Goal: Information Seeking & Learning: Learn about a topic

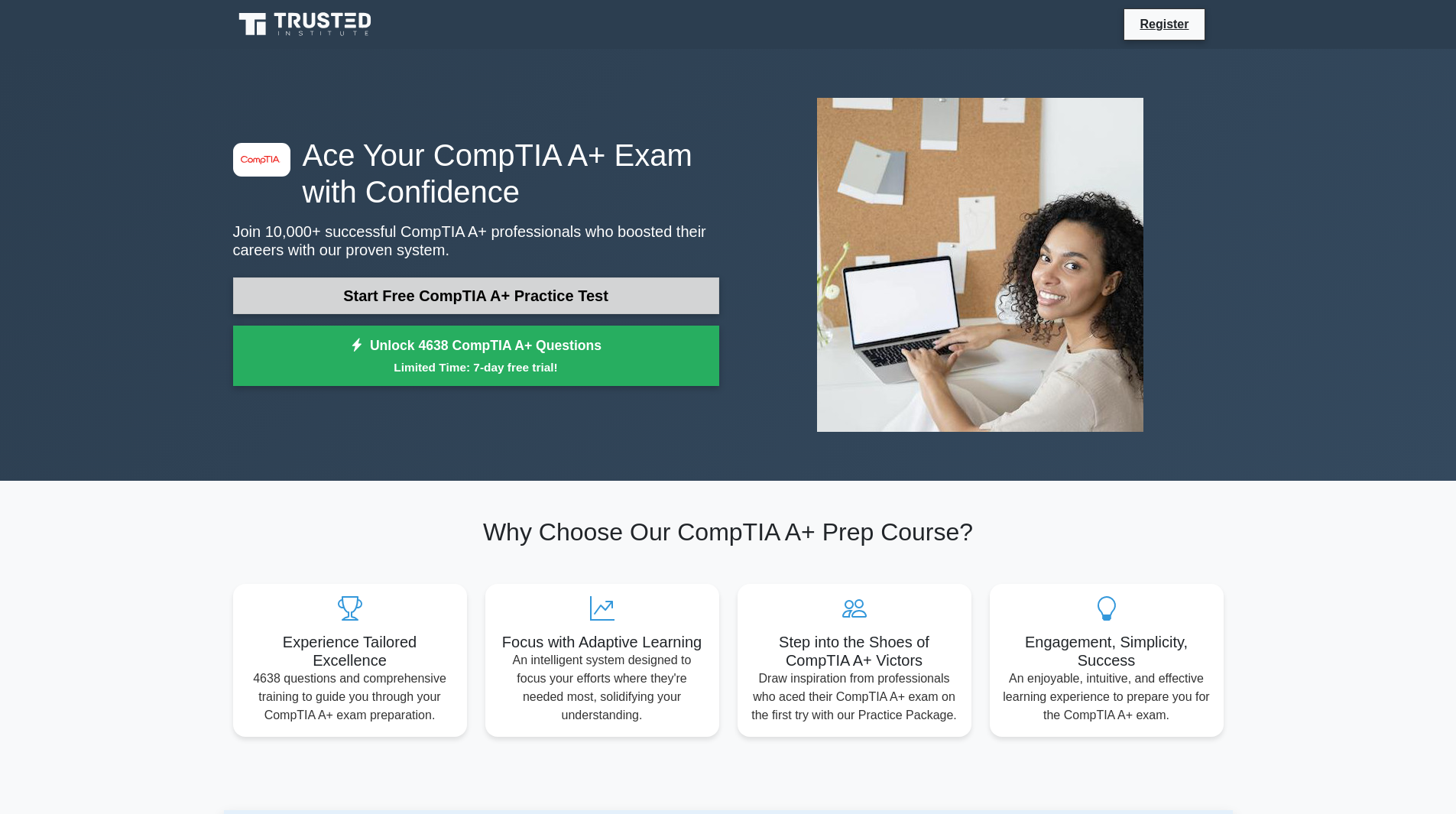
click at [623, 287] on link "Start Free CompTIA A+ Practice Test" at bounding box center [476, 296] width 486 height 37
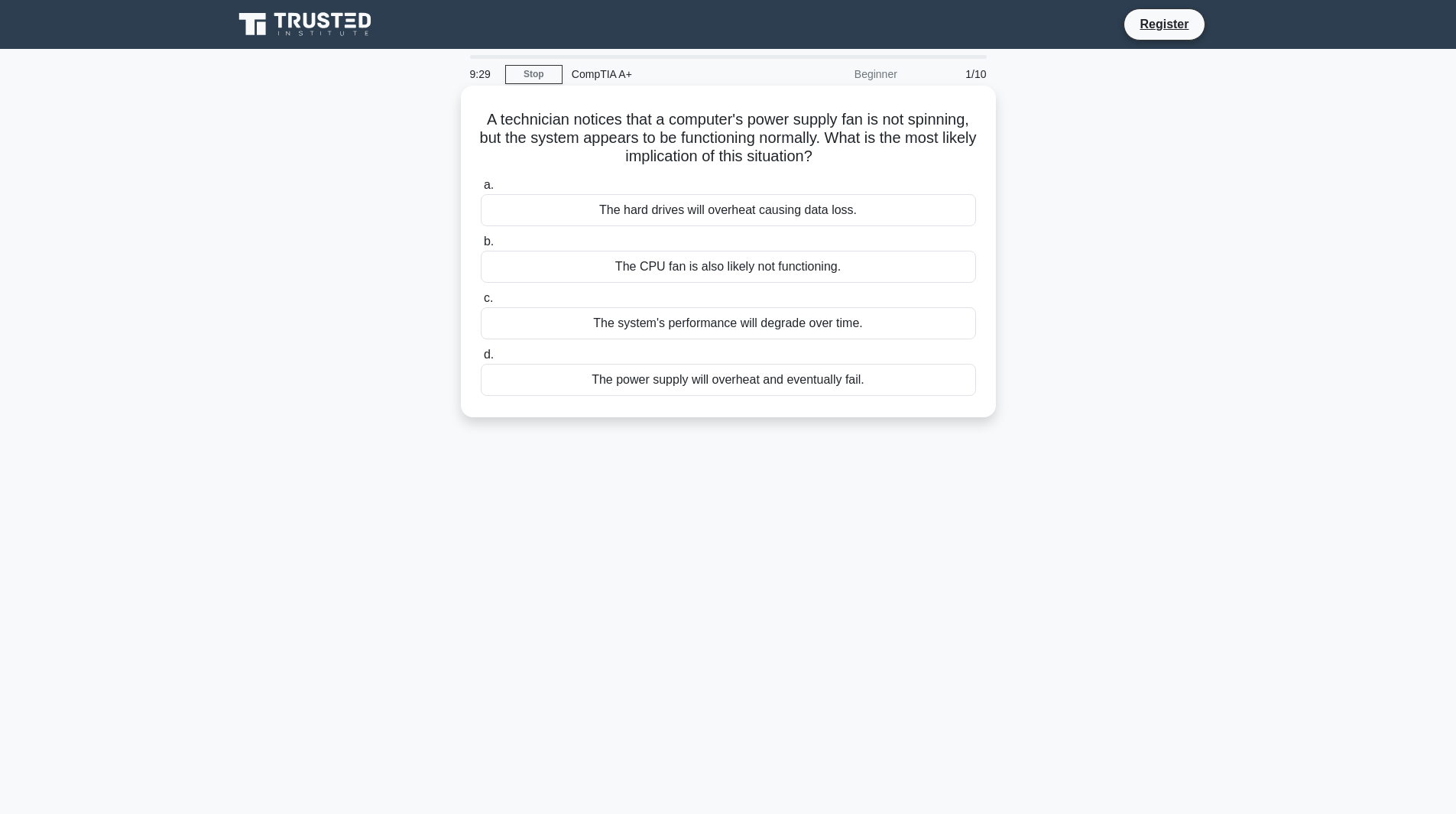
click at [916, 214] on div "The hard drives will overheat causing data loss." at bounding box center [728, 210] width 496 height 32
click at [480, 190] on input "a. The hard drives will overheat causing data loss." at bounding box center [480, 185] width 0 height 10
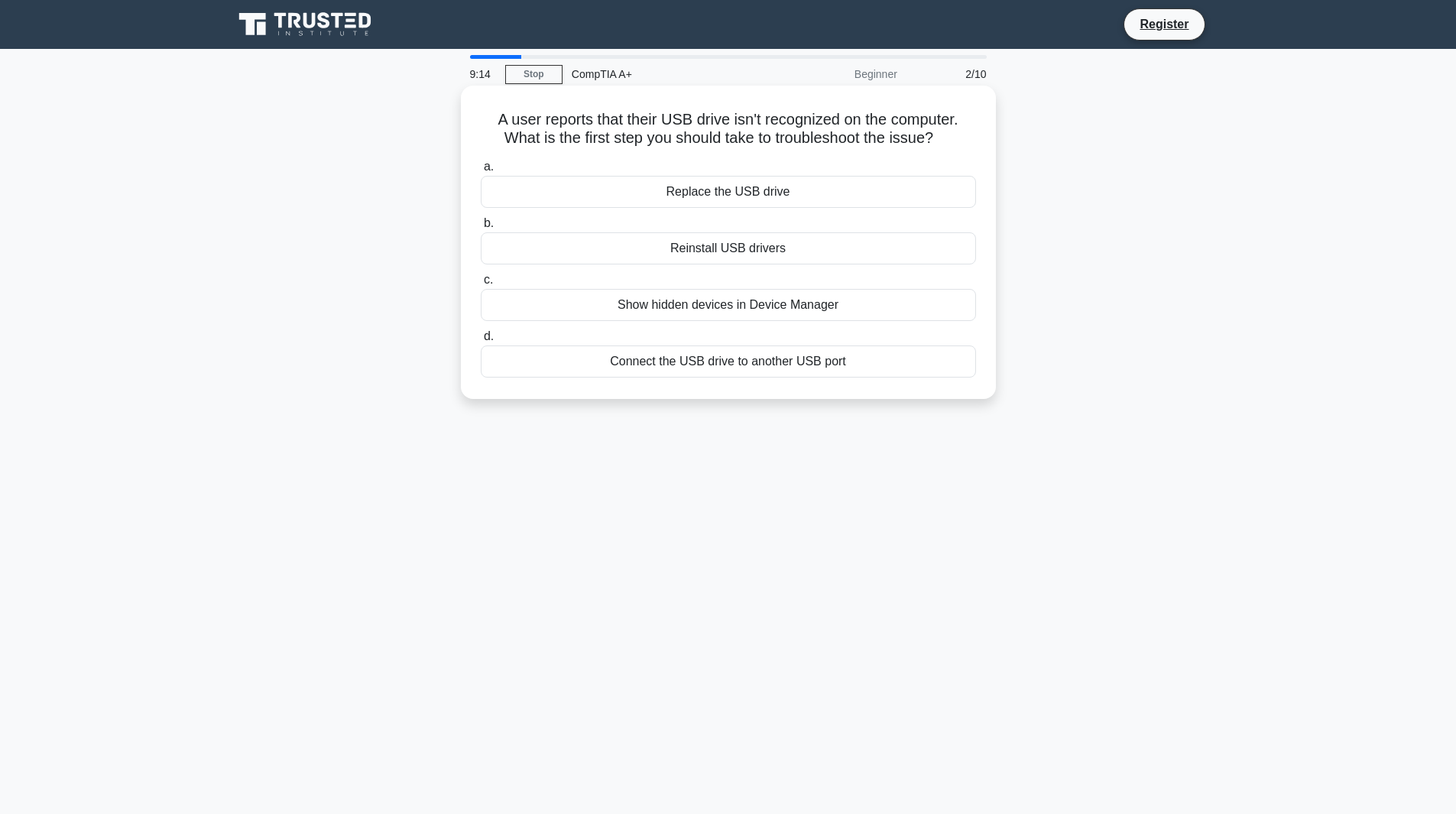
click at [737, 370] on div "Connect the USB drive to another USB port" at bounding box center [728, 361] width 496 height 32
click at [480, 342] on input "d. Connect the USB drive to another USB port" at bounding box center [480, 336] width 0 height 10
click at [893, 185] on div "Boot password" at bounding box center [728, 192] width 496 height 32
click at [480, 172] on input "a. Boot password" at bounding box center [480, 167] width 0 height 10
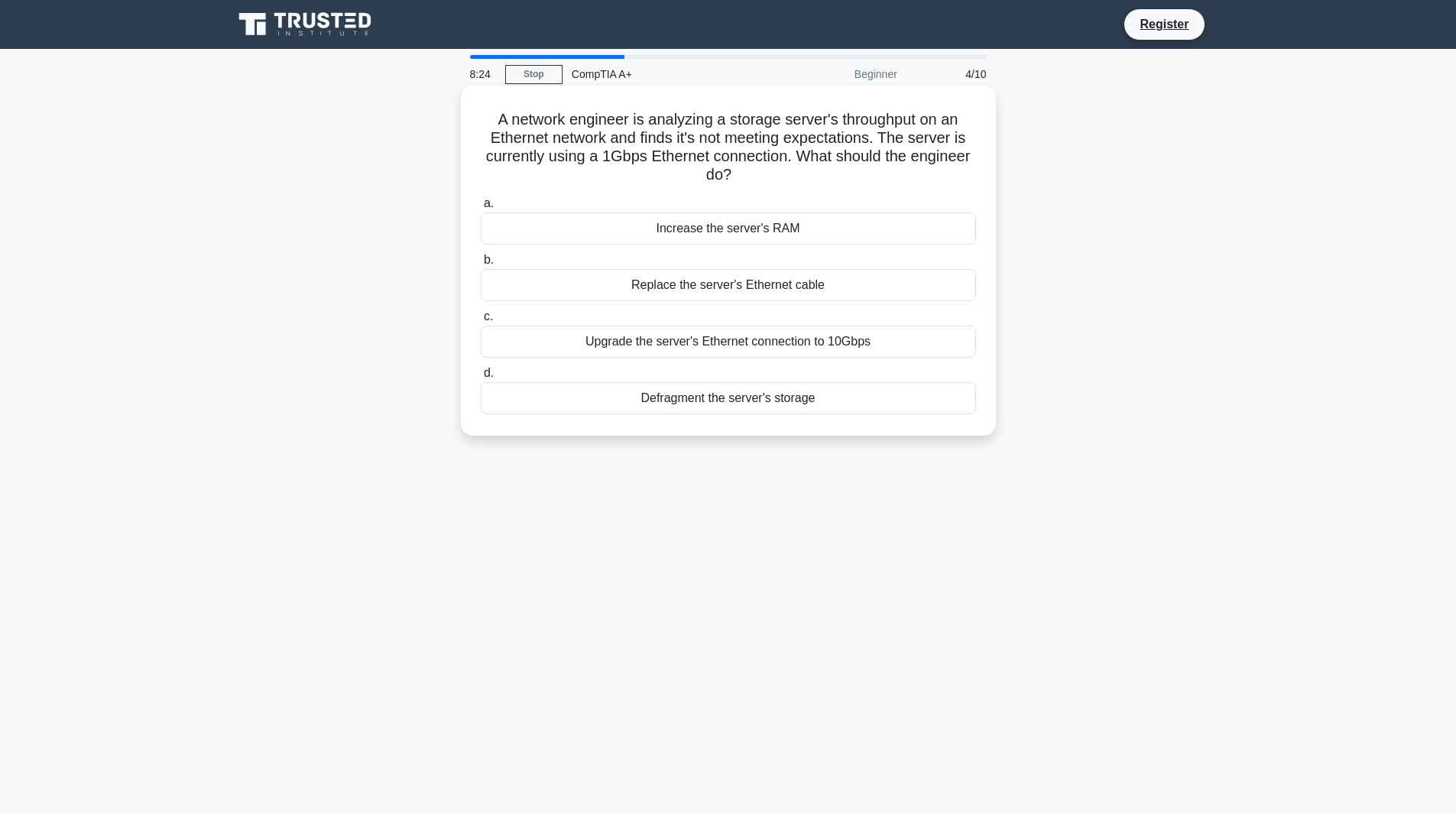
click at [902, 340] on div "Upgrade the server's Ethernet connection to 10Gbps" at bounding box center [728, 342] width 496 height 32
click at [480, 322] on input "c. Upgrade the server's Ethernet connection to 10Gbps" at bounding box center [480, 316] width 0 height 10
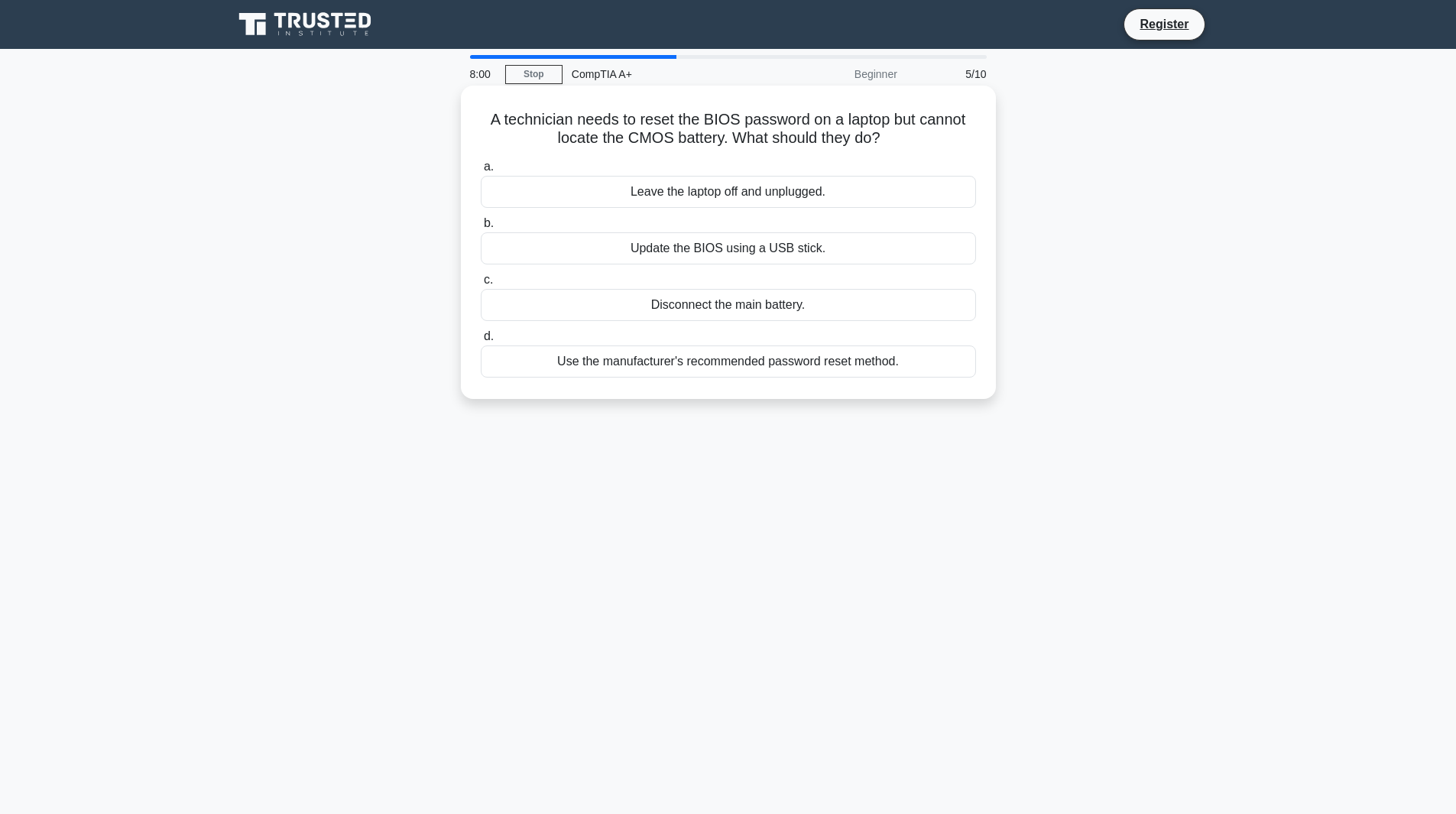
click at [823, 178] on div "Leave the laptop off and unplugged." at bounding box center [728, 192] width 496 height 32
click at [480, 172] on input "a. Leave the laptop off and unplugged." at bounding box center [480, 167] width 0 height 10
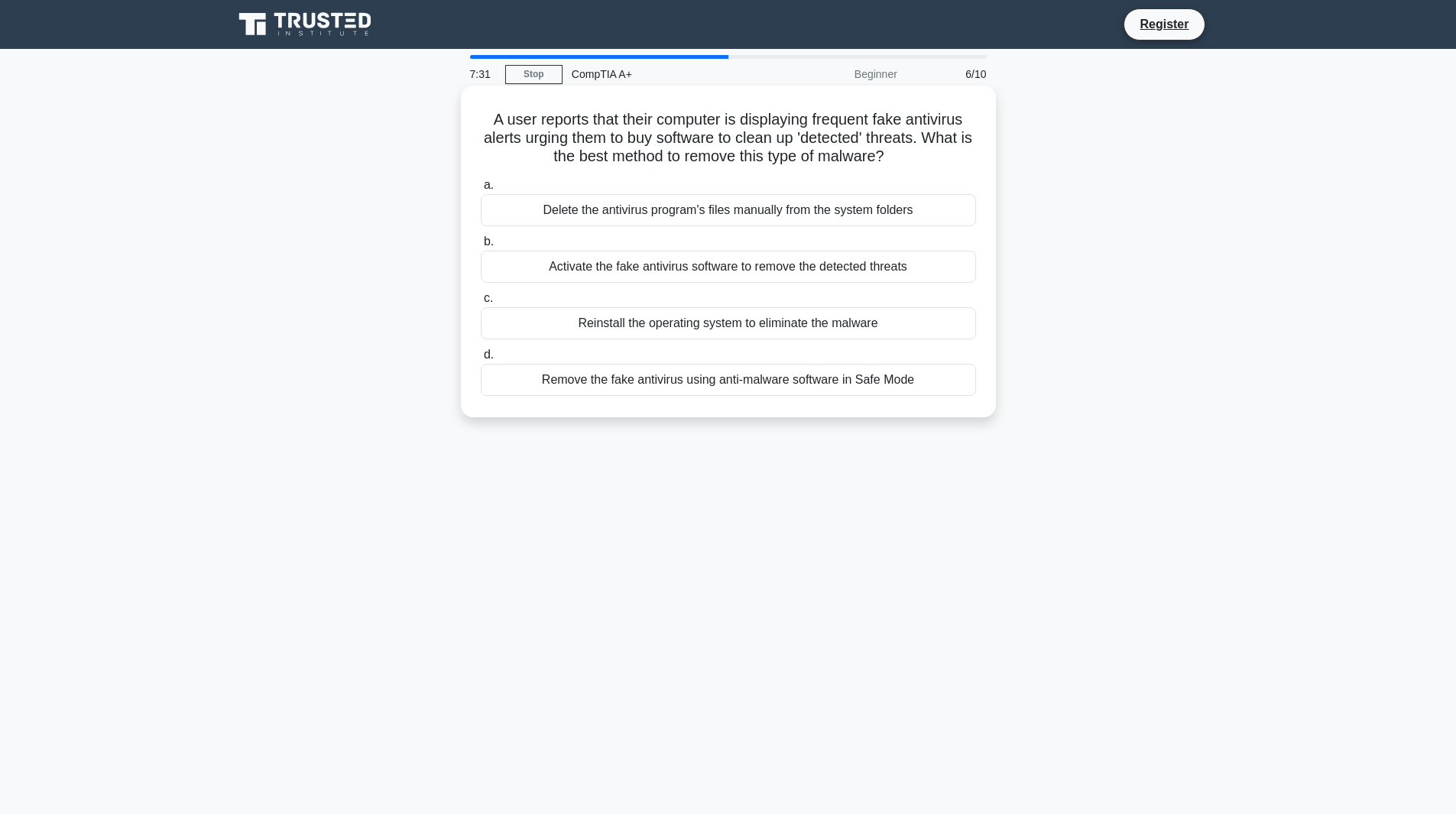
click at [706, 385] on div "Remove the fake antivirus using anti-malware software in Safe Mode" at bounding box center [728, 380] width 496 height 32
click at [480, 360] on input "d. Remove the fake antivirus using anti-malware software in Safe Mode" at bounding box center [480, 354] width 0 height 10
click at [527, 204] on div "Check the Wi-Fi signal strength in different areas of the home" at bounding box center [728, 210] width 496 height 32
click at [480, 190] on input "a. Check the Wi-Fi signal strength in different areas of the home" at bounding box center [480, 185] width 0 height 10
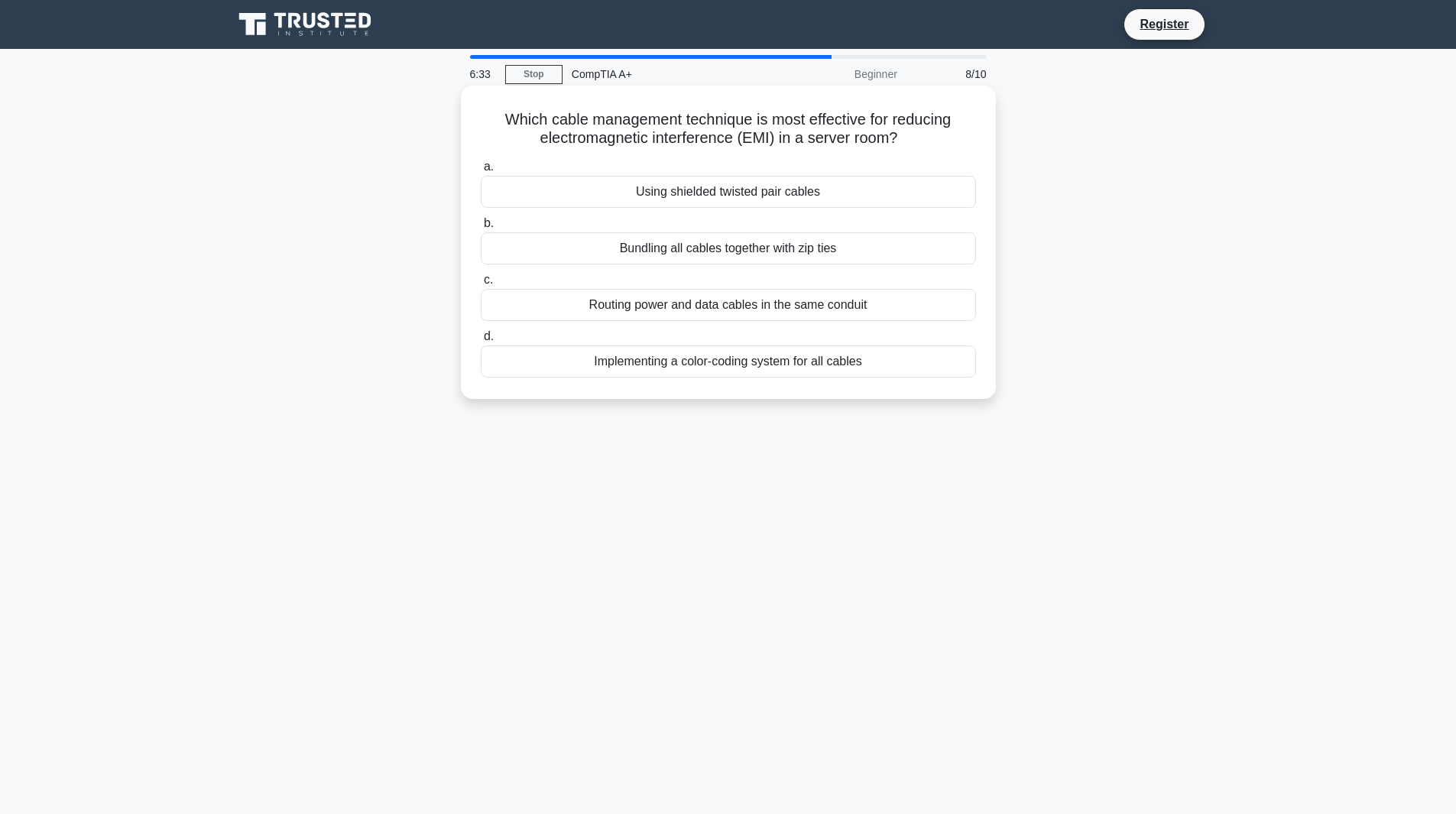
click at [815, 370] on div "Implementing a color-coding system for all cables" at bounding box center [728, 361] width 496 height 32
click at [480, 342] on input "d. Implementing a color-coding system for all cables" at bounding box center [480, 336] width 0 height 10
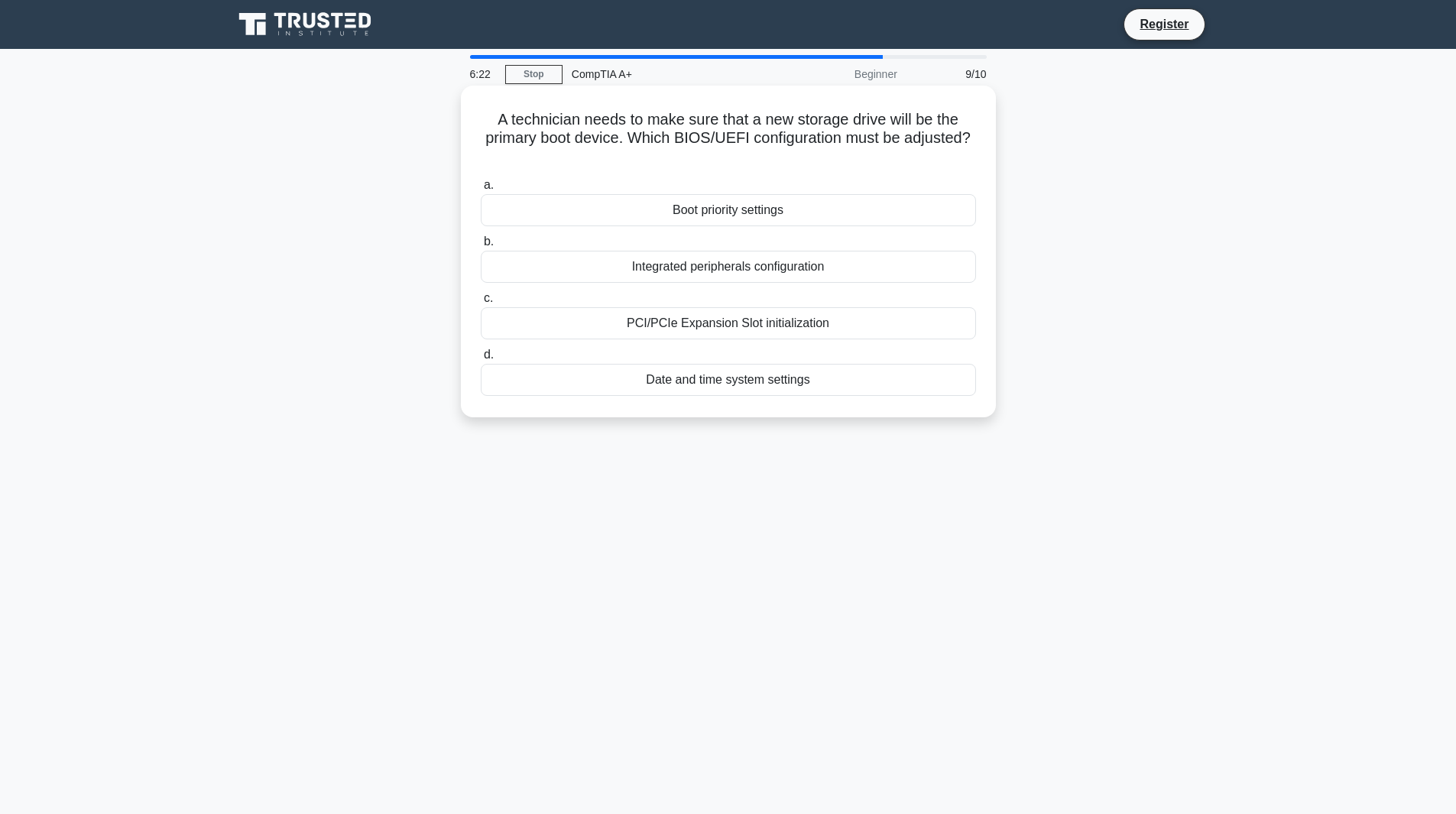
click at [712, 206] on div "Boot priority settings" at bounding box center [728, 210] width 496 height 32
click at [480, 190] on input "a. Boot priority settings" at bounding box center [480, 185] width 0 height 10
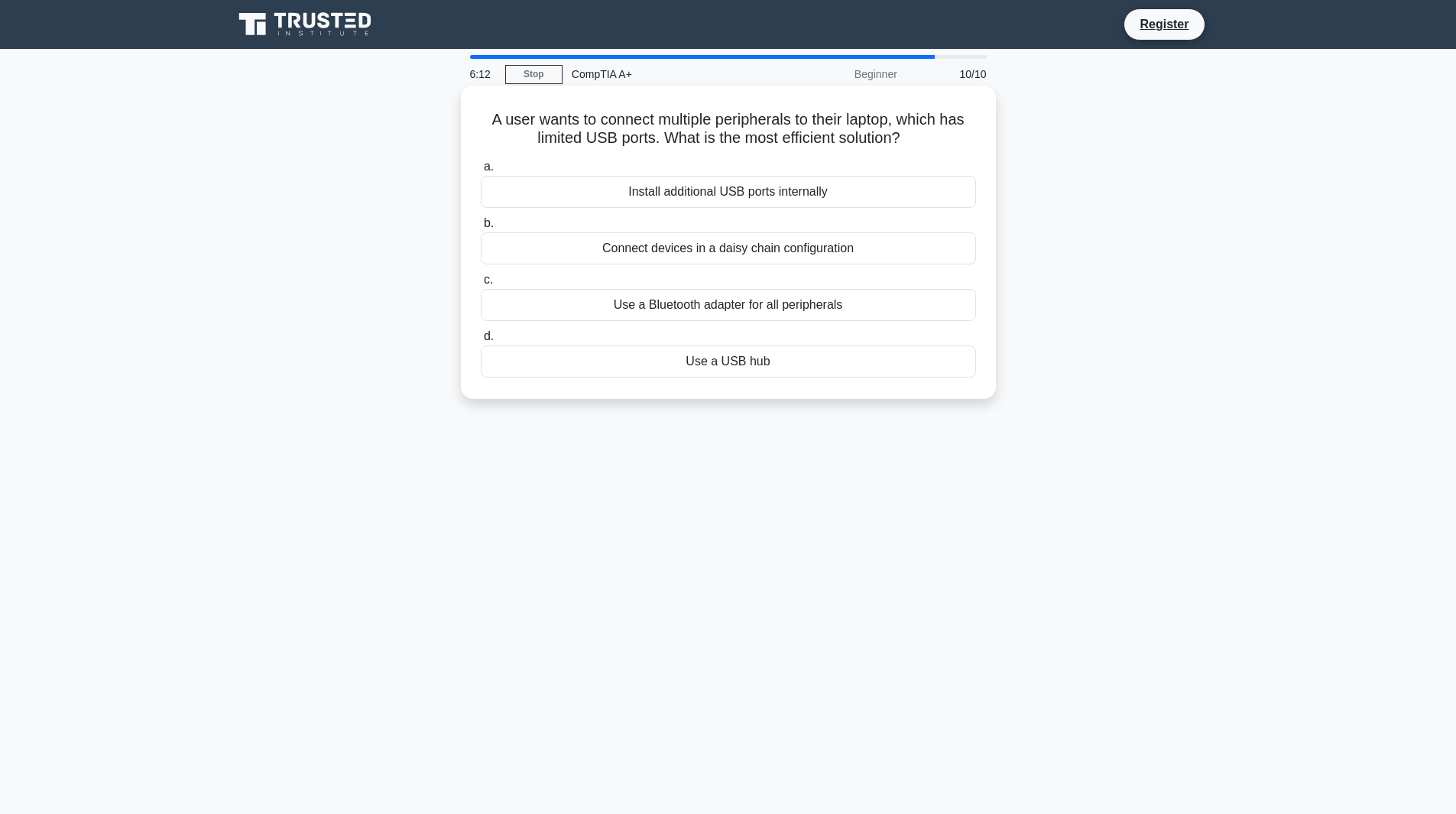
click at [783, 370] on div "Use a USB hub" at bounding box center [728, 361] width 496 height 32
click at [480, 342] on input "d. Use a USB hub" at bounding box center [480, 336] width 0 height 10
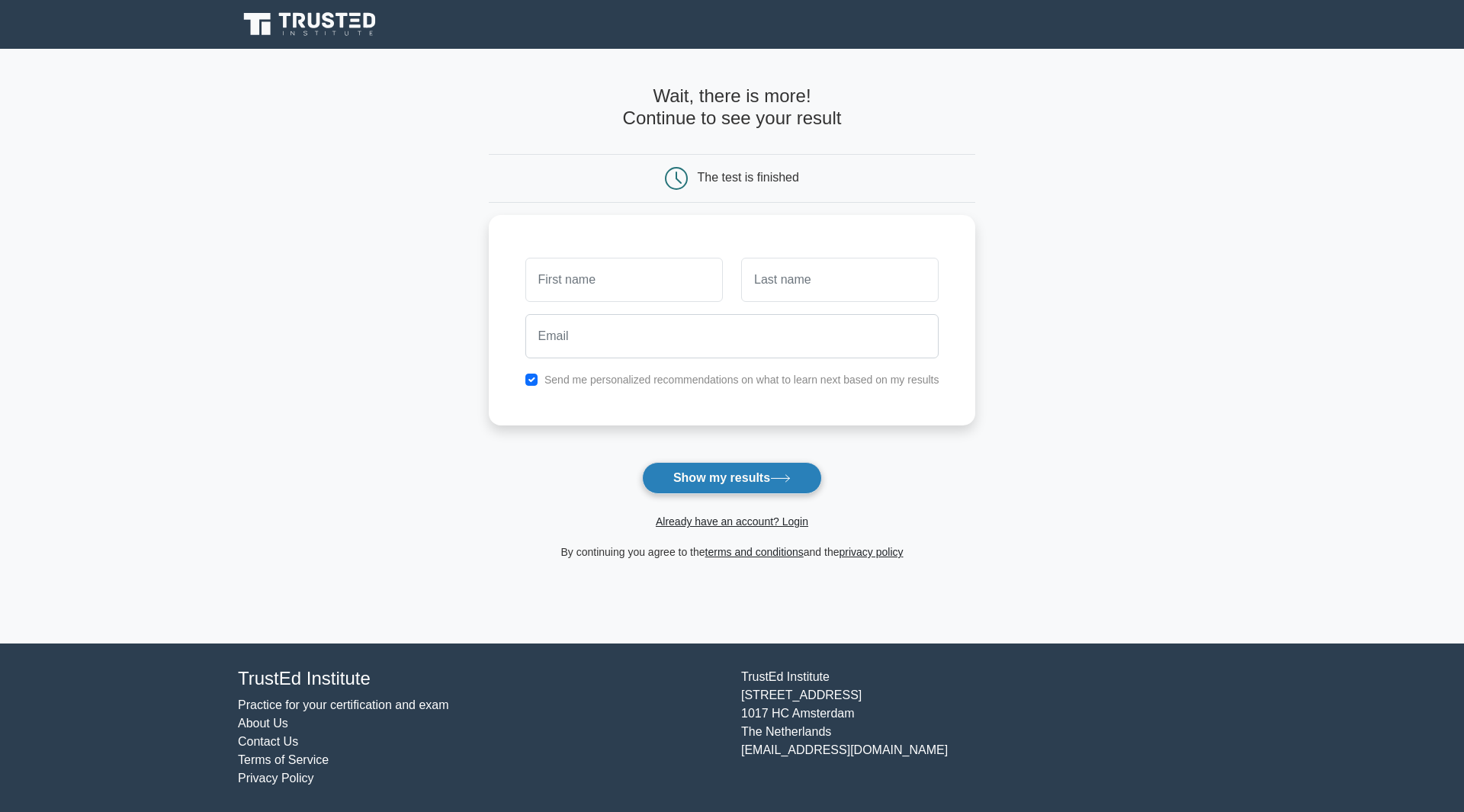
click at [709, 464] on button "Show my results" at bounding box center [732, 478] width 180 height 32
click at [648, 374] on label "Send me personalized recommendations on what to learn next based on my results" at bounding box center [742, 376] width 395 height 13
click at [530, 370] on input "checkbox" at bounding box center [531, 376] width 13 height 13
checkbox input "false"
click at [621, 281] on input "text" at bounding box center [624, 275] width 198 height 44
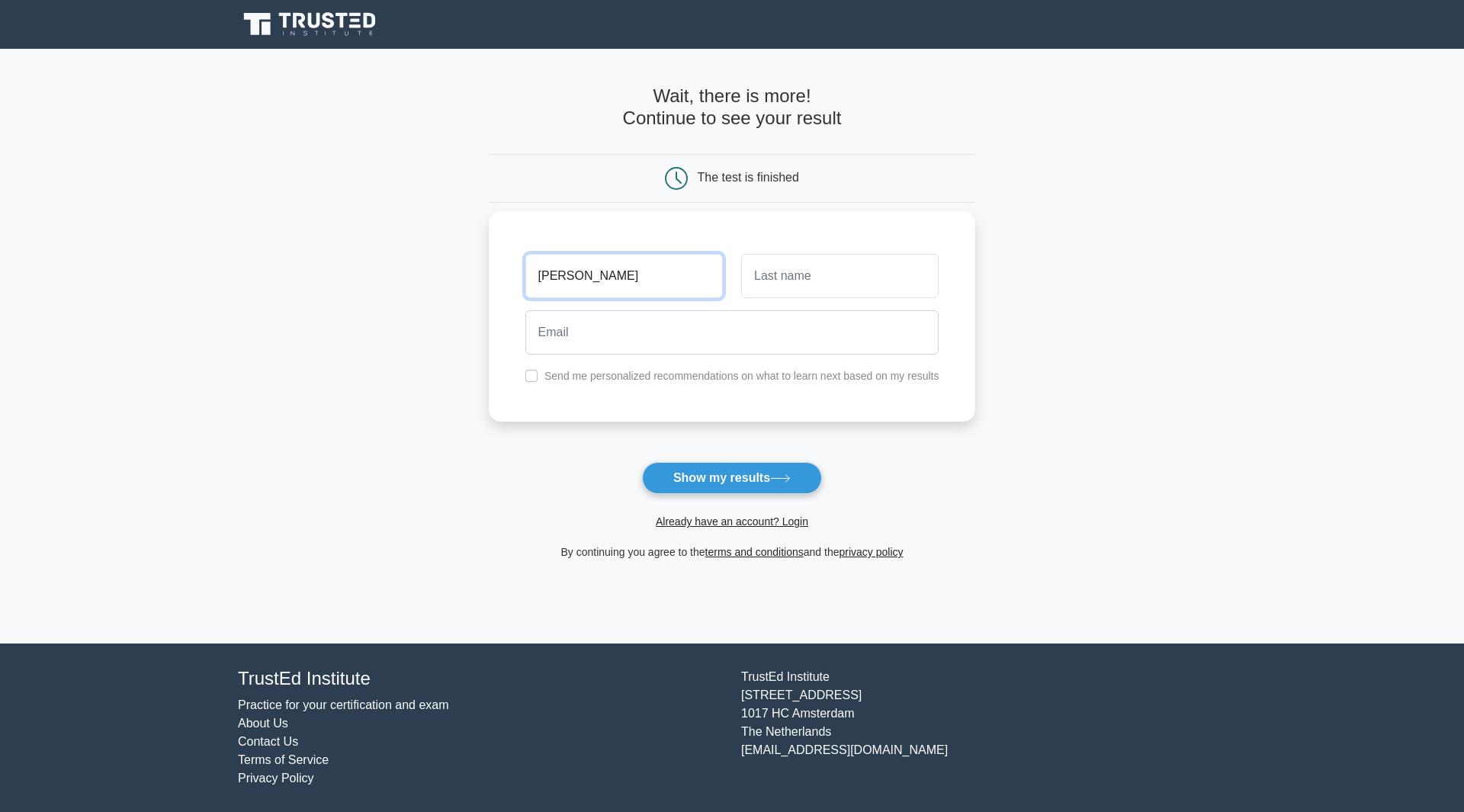
type input "lorenzo"
type input "hernandez"
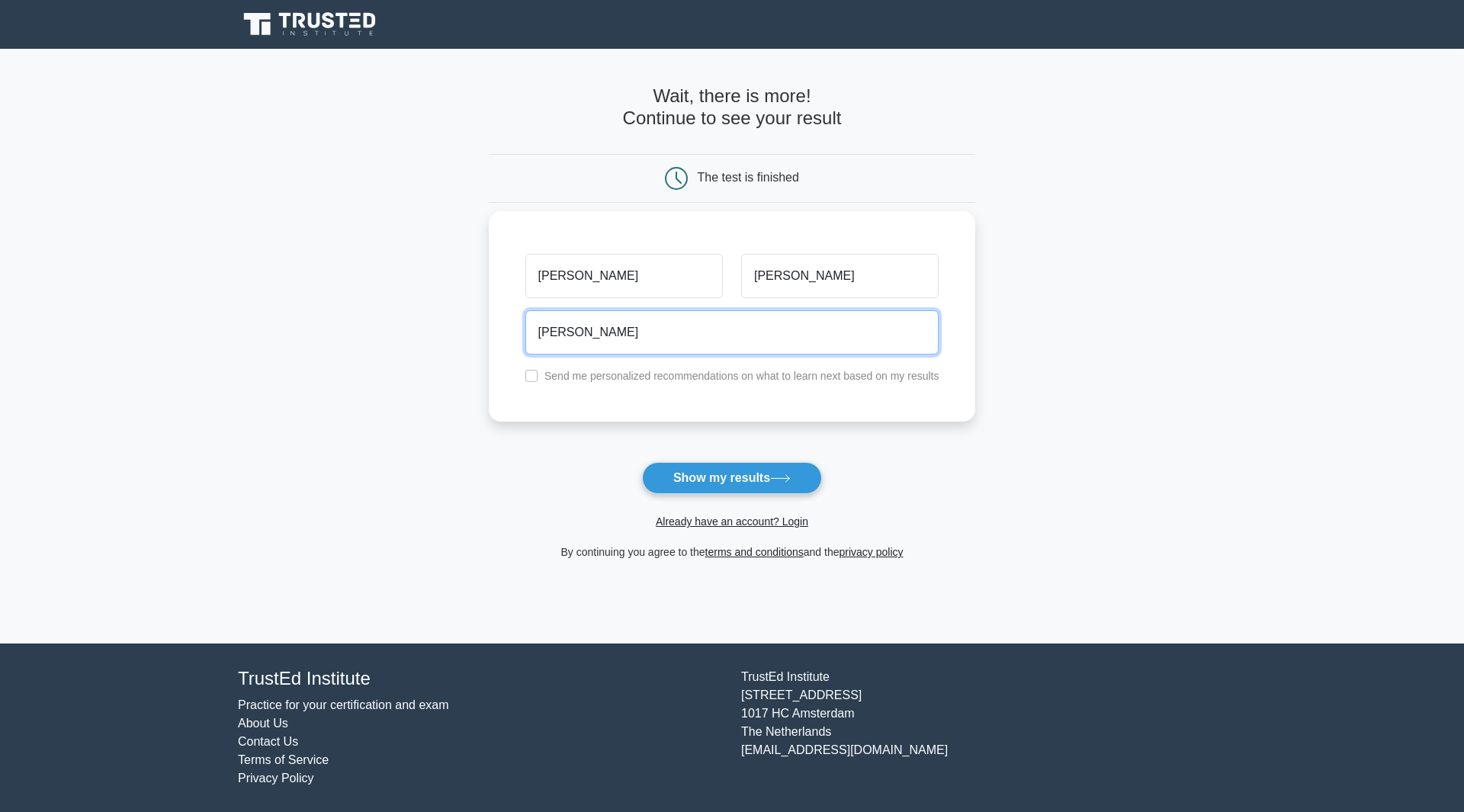
click at [642, 462] on button "Show my results" at bounding box center [732, 478] width 180 height 32
type input "lohernandez@netsync.com"
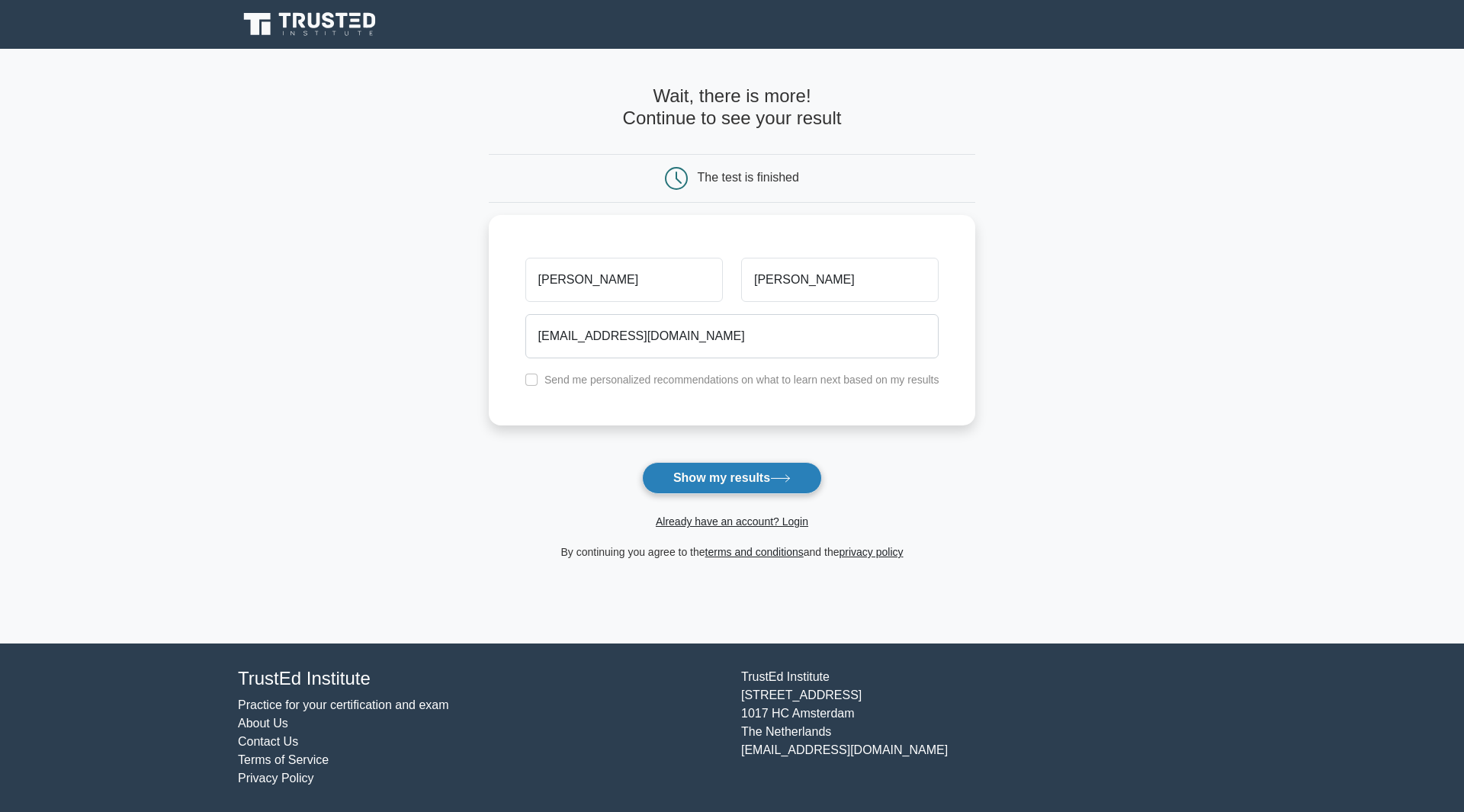
click at [757, 485] on button "Show my results" at bounding box center [732, 478] width 180 height 32
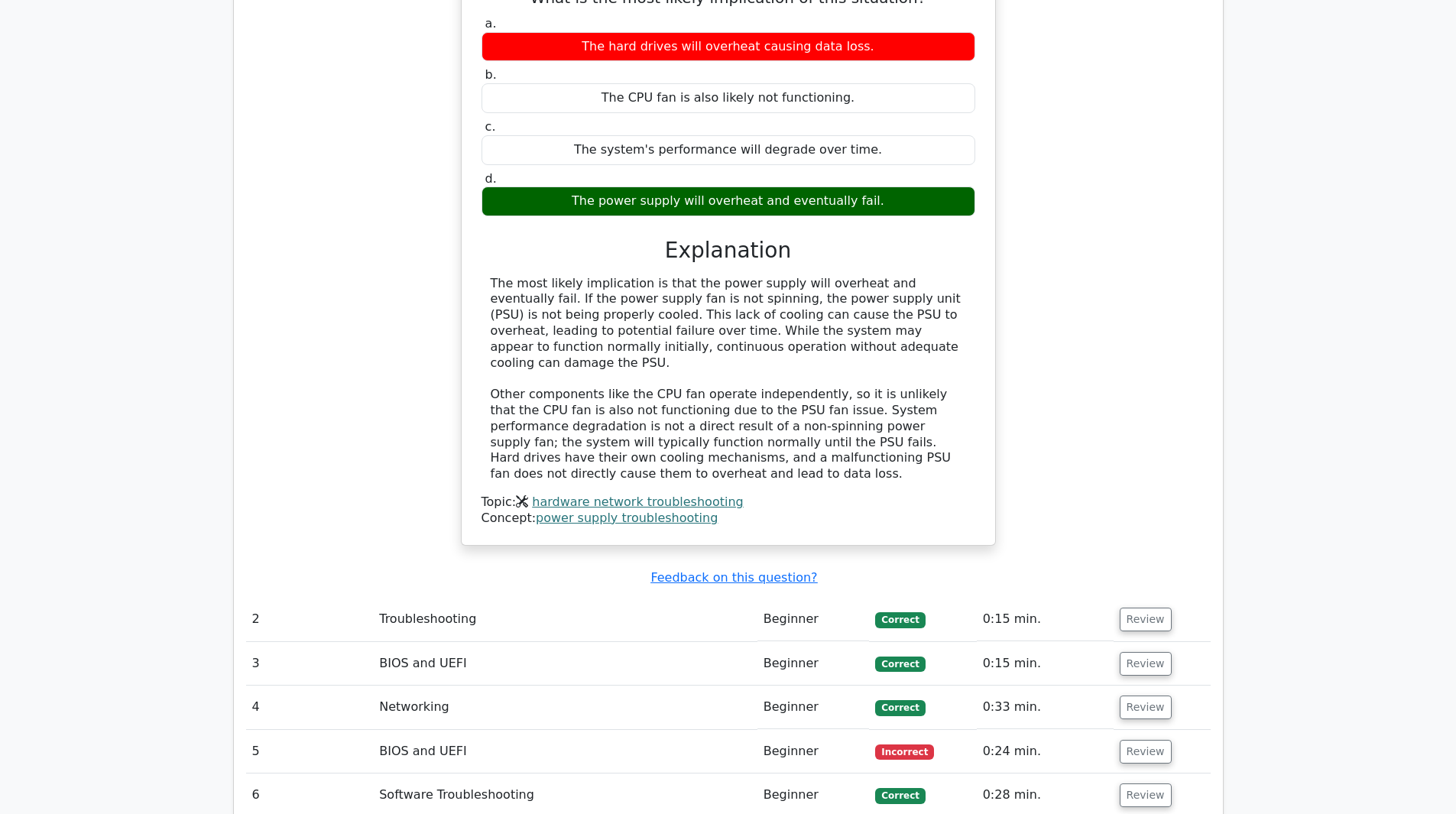
scroll to position [1452, 0]
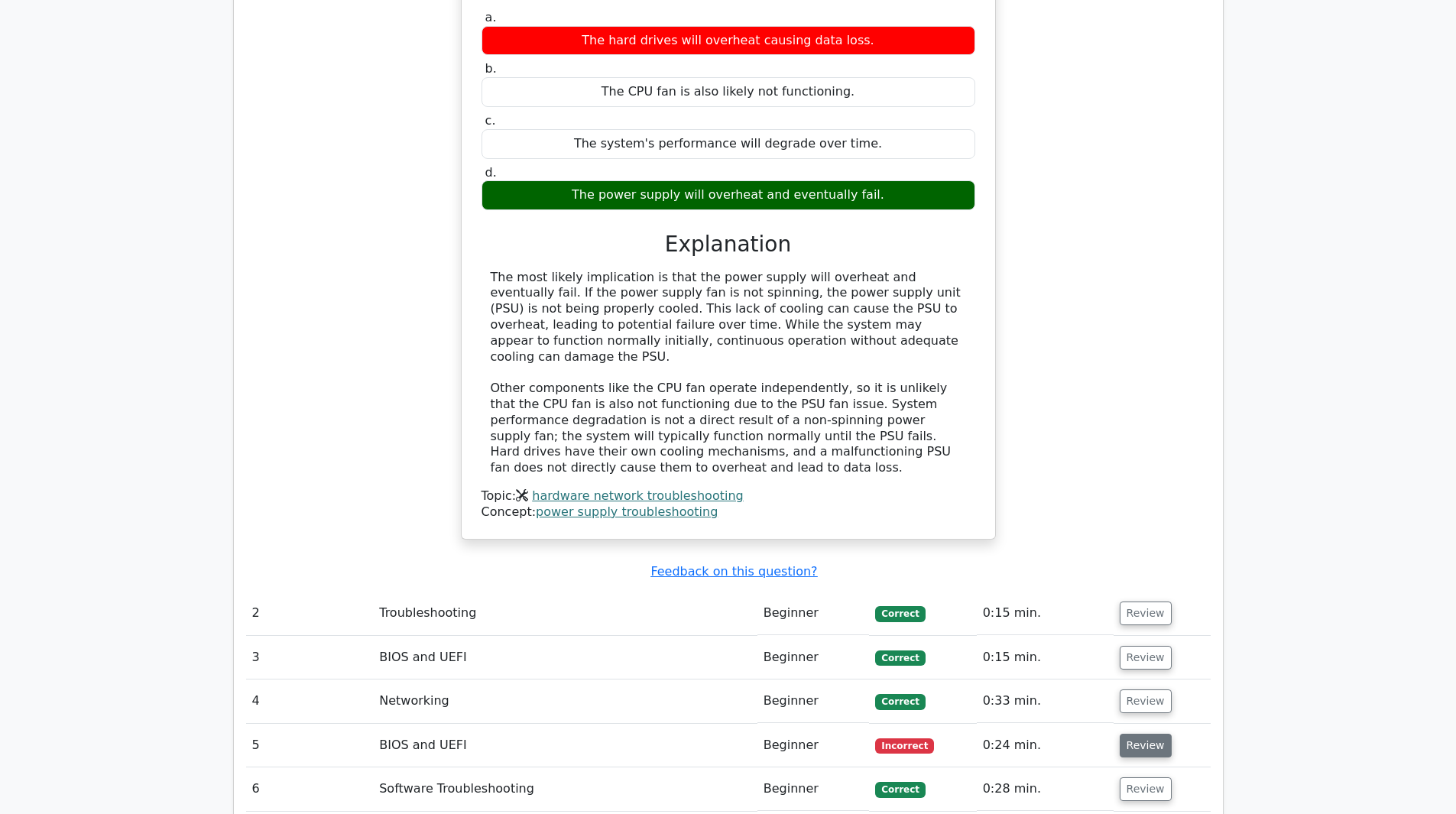
click at [1126, 724] on td "Review" at bounding box center [1162, 745] width 97 height 43
click at [1130, 734] on button "Review" at bounding box center [1145, 745] width 52 height 23
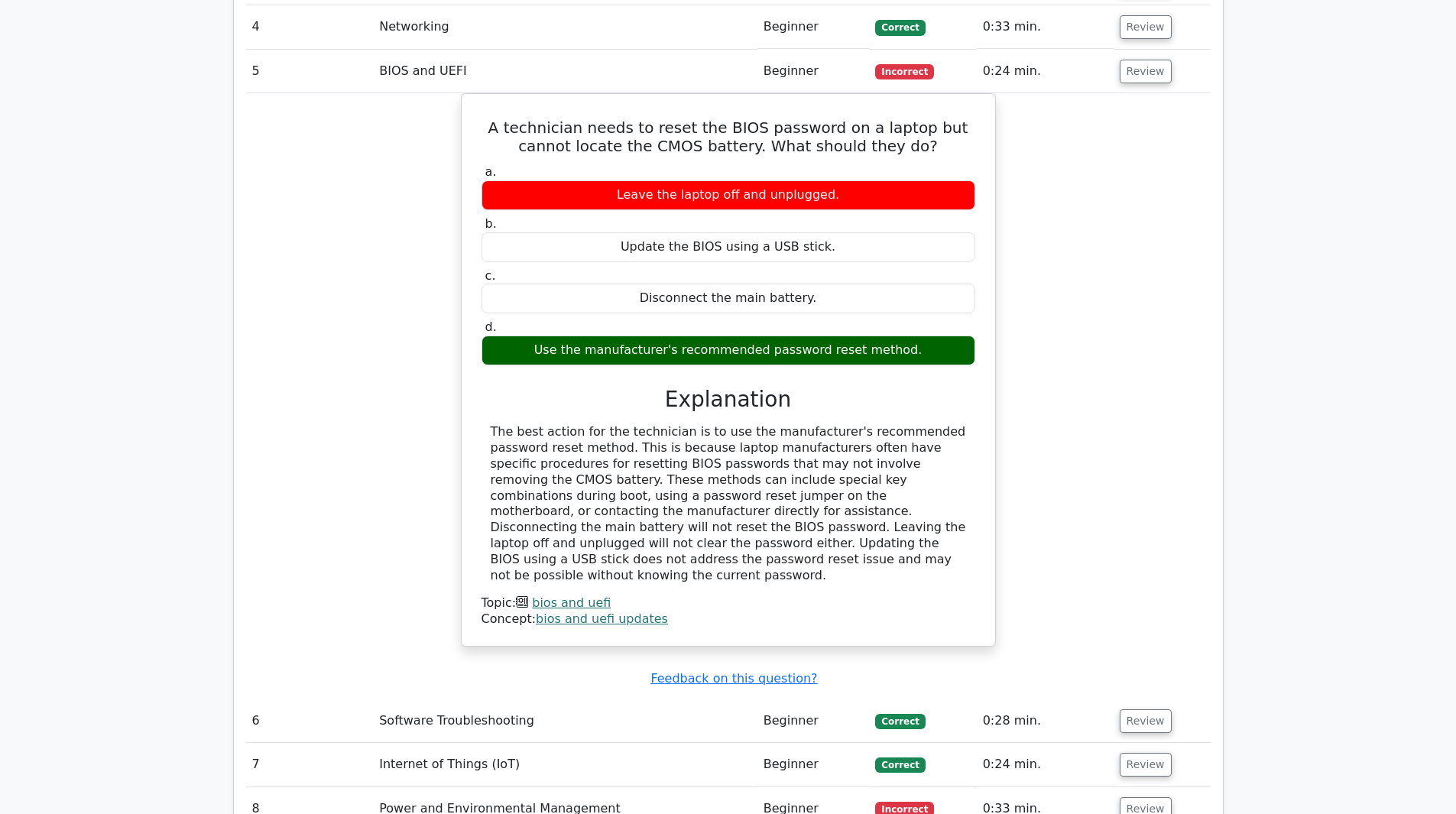
scroll to position [2217, 0]
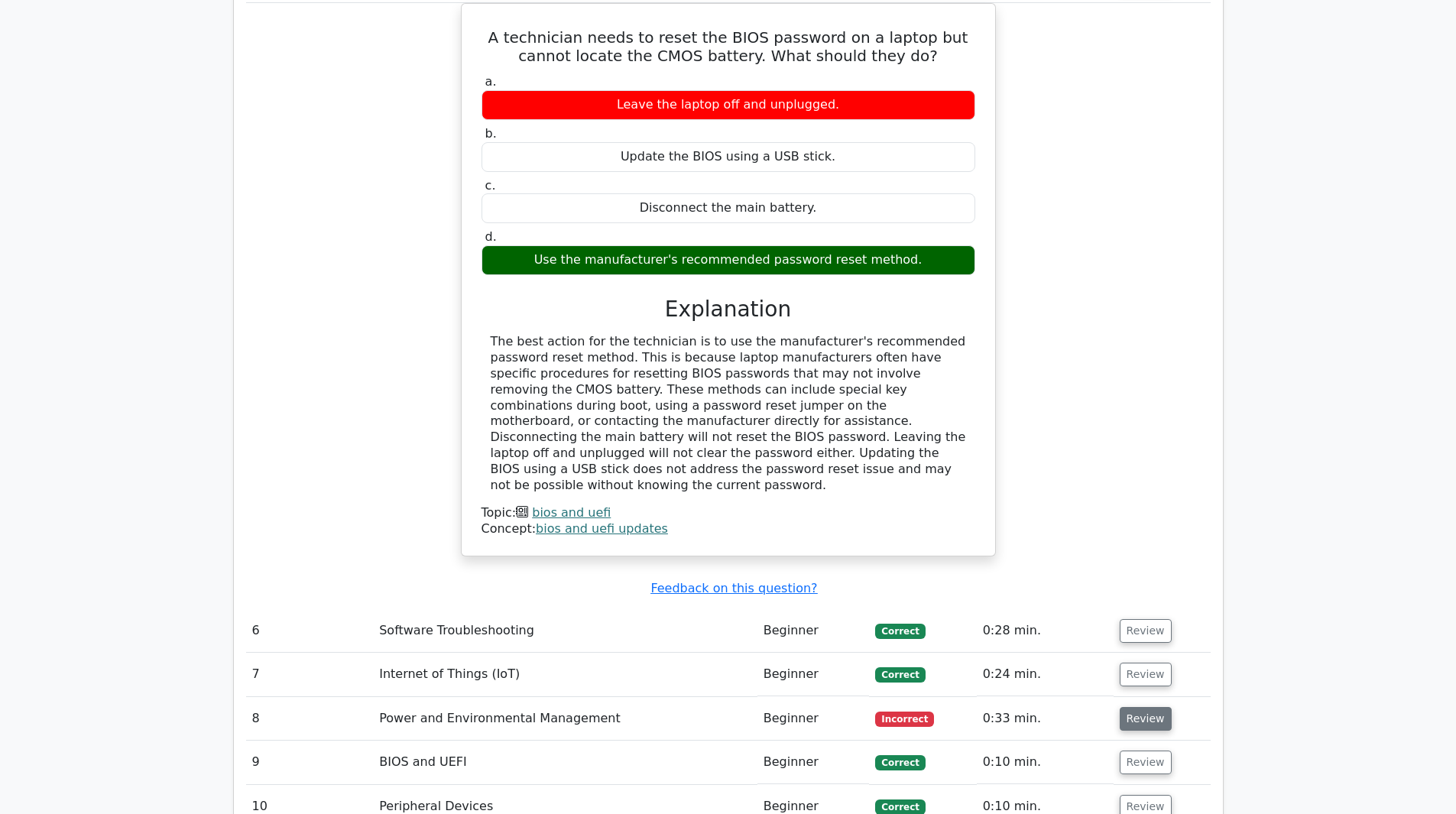
click at [1119, 707] on button "Review" at bounding box center [1145, 718] width 52 height 23
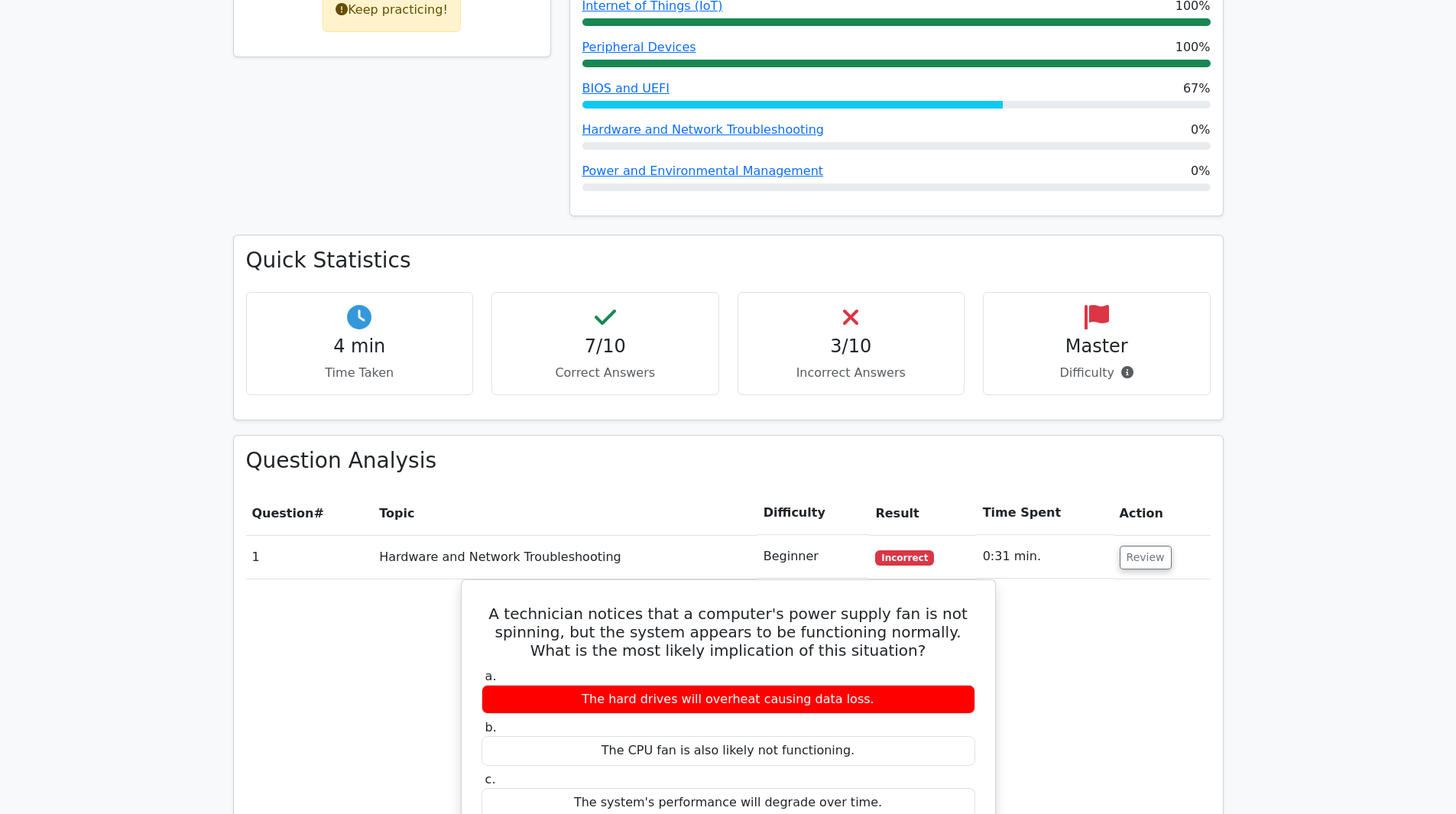
scroll to position [459, 0]
